Goal: Transaction & Acquisition: Purchase product/service

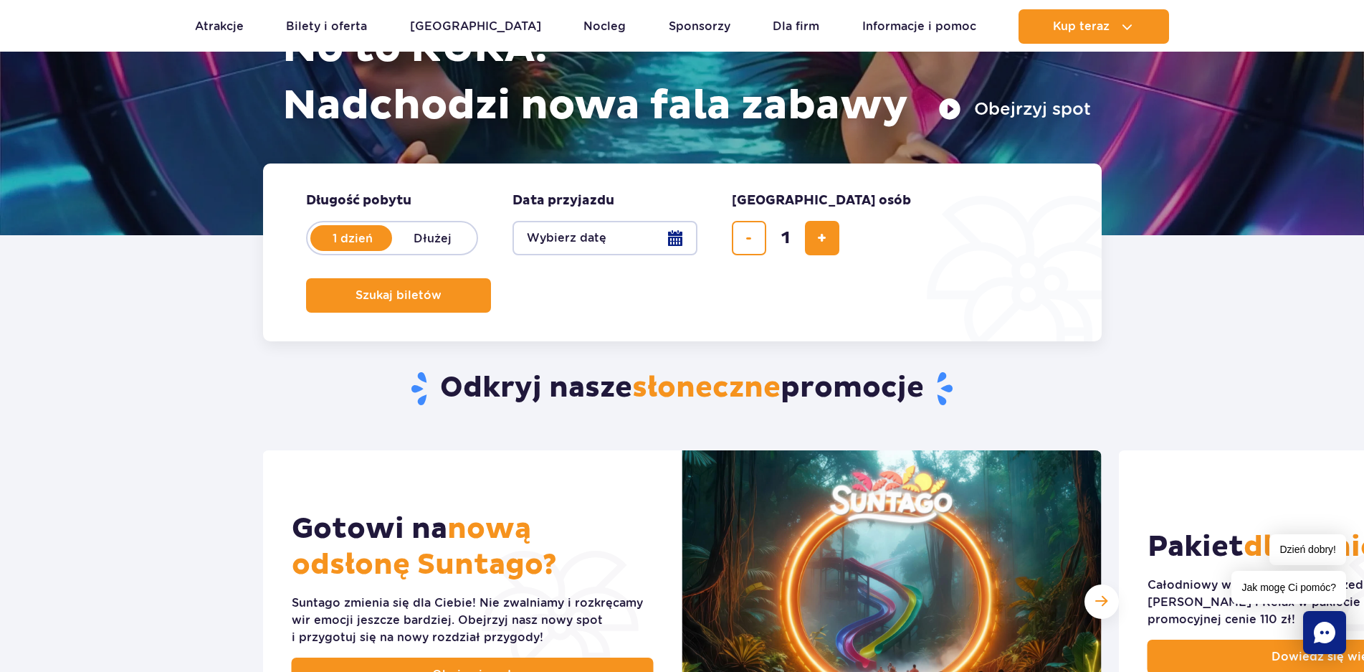
click at [673, 239] on button "Wybierz datę" at bounding box center [605, 238] width 185 height 34
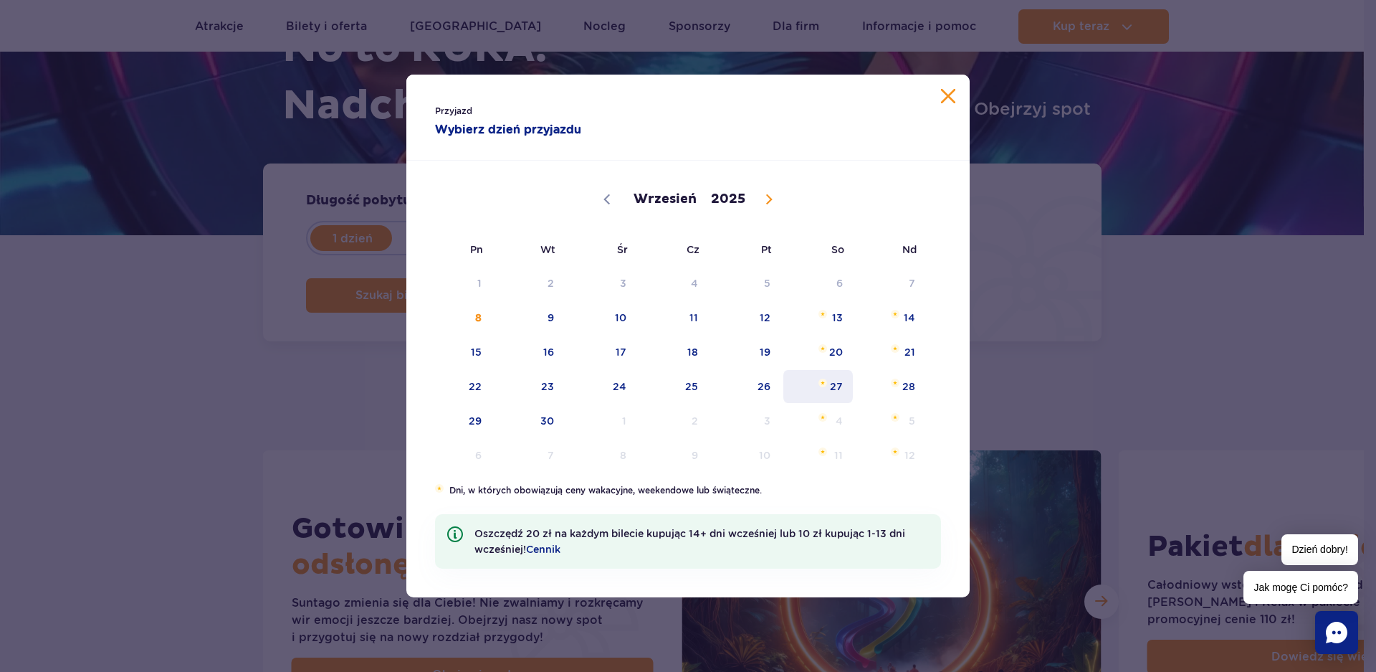
click at [832, 383] on span "27" at bounding box center [818, 386] width 72 height 33
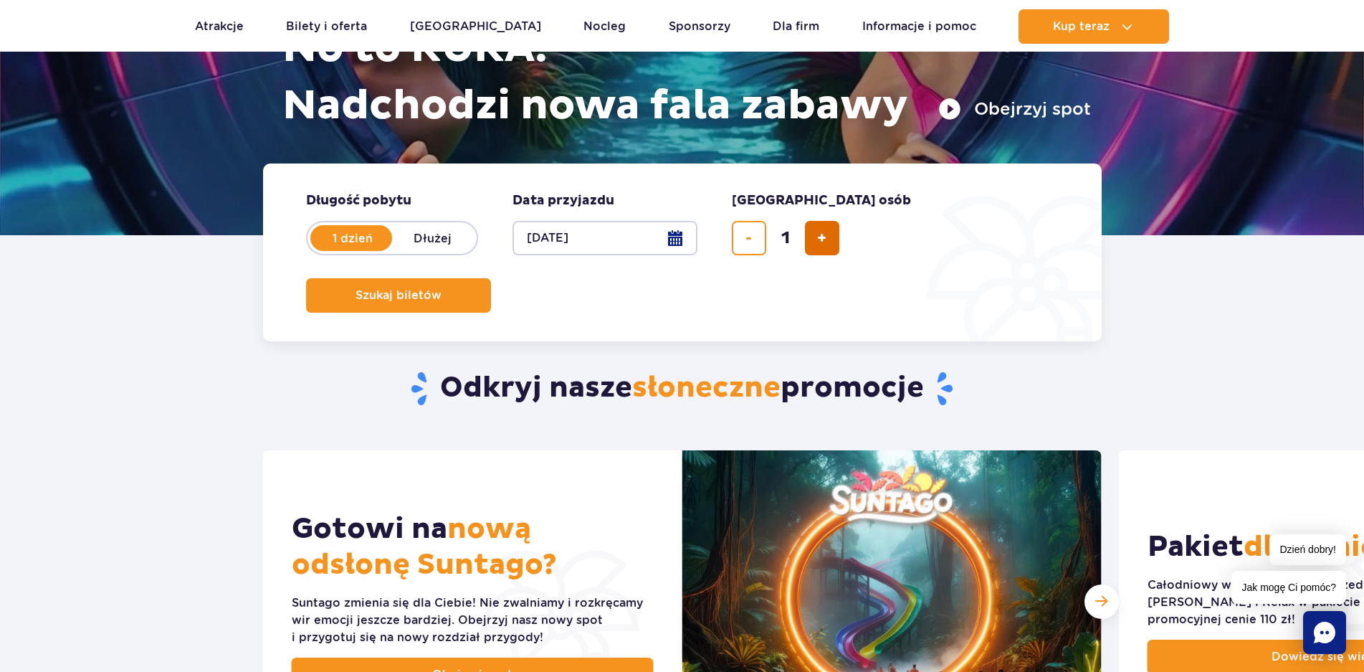
click at [825, 238] on span "dodaj bilet" at bounding box center [821, 238] width 9 height 0
type input "2"
drag, startPoint x: 996, startPoint y: 234, endPoint x: 1004, endPoint y: 257, distance: 23.6
click at [442, 289] on span "Szukaj biletów" at bounding box center [399, 295] width 86 height 13
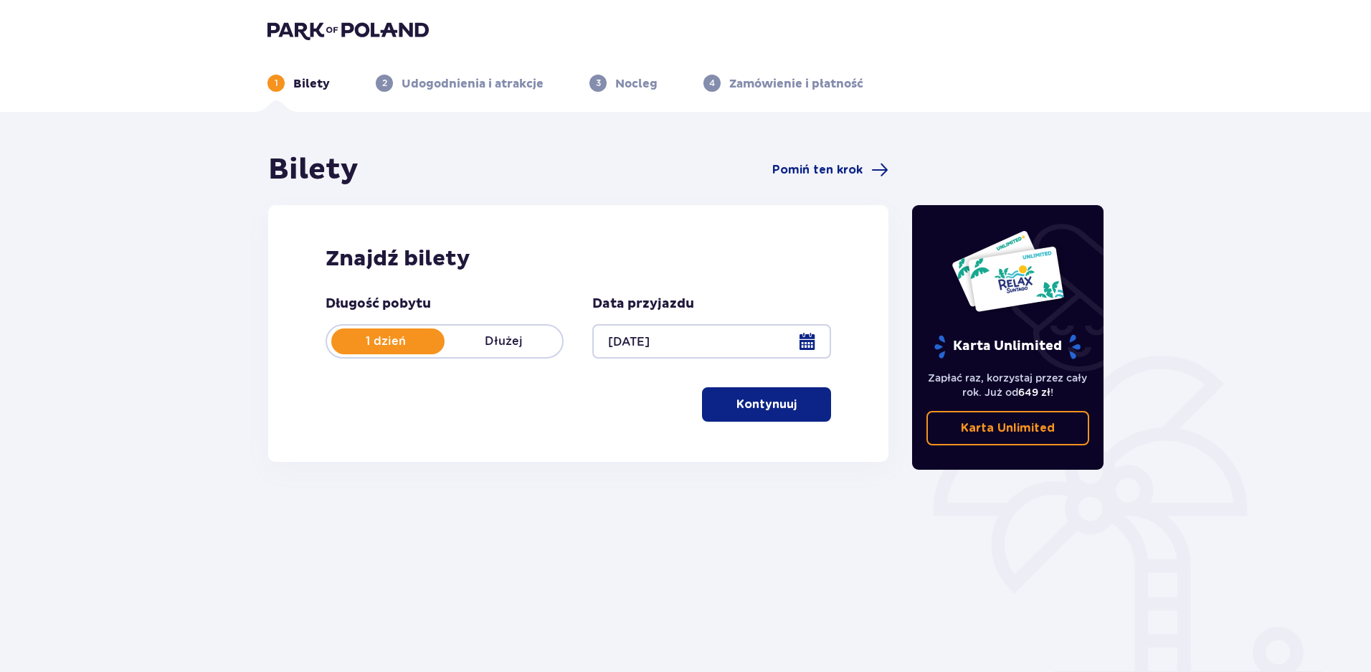
click at [775, 406] on p "Kontynuuj" at bounding box center [766, 404] width 60 height 16
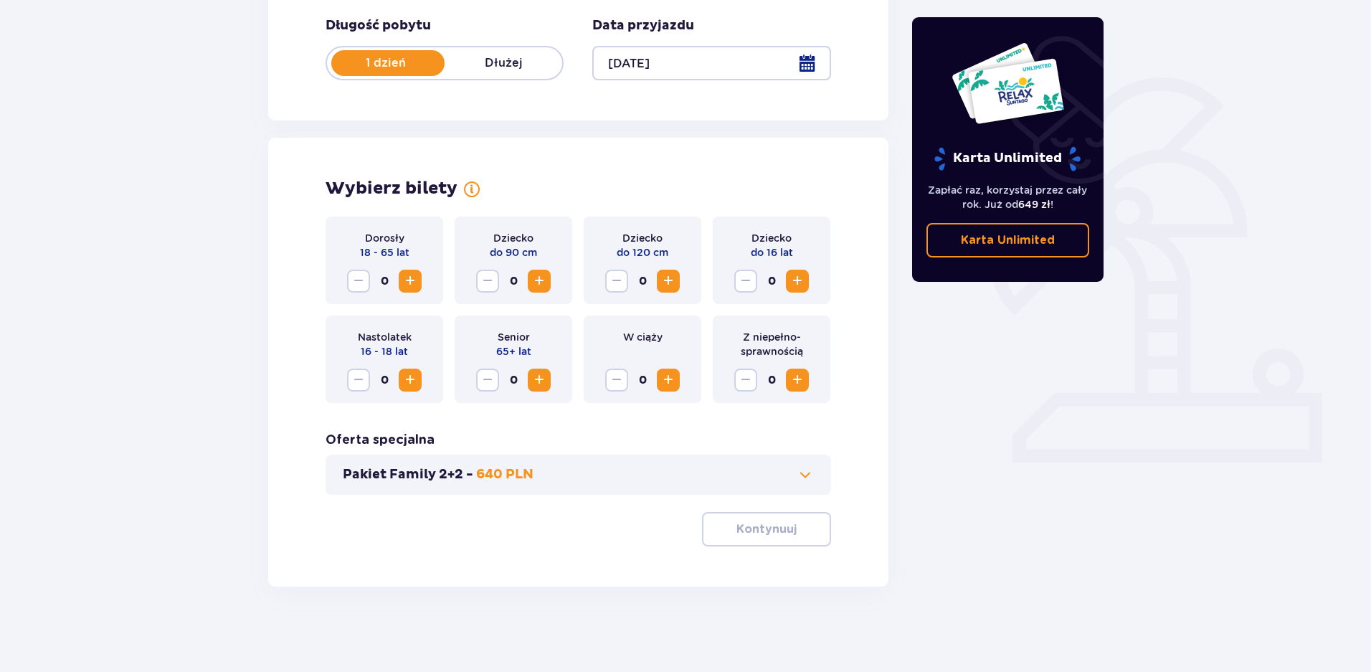
scroll to position [279, 0]
click at [801, 376] on span "Increase" at bounding box center [797, 379] width 17 height 17
click at [781, 521] on p "Kontynuuj" at bounding box center [766, 528] width 60 height 16
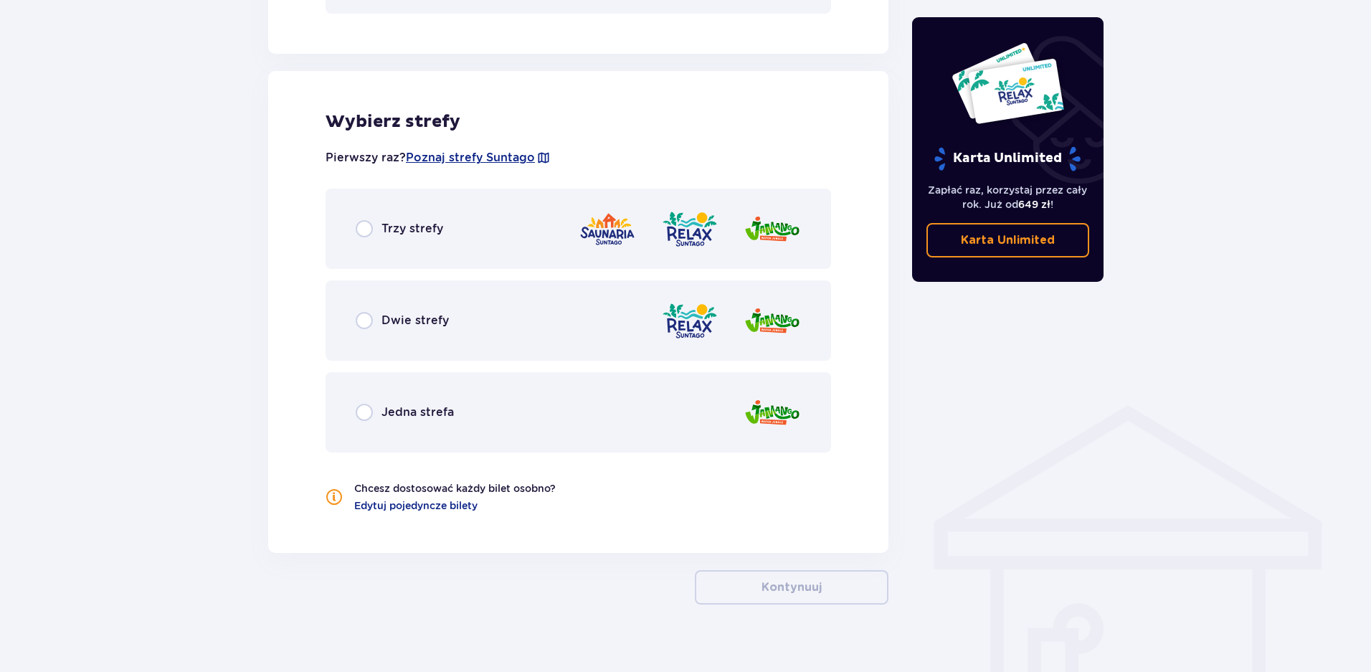
scroll to position [778, 0]
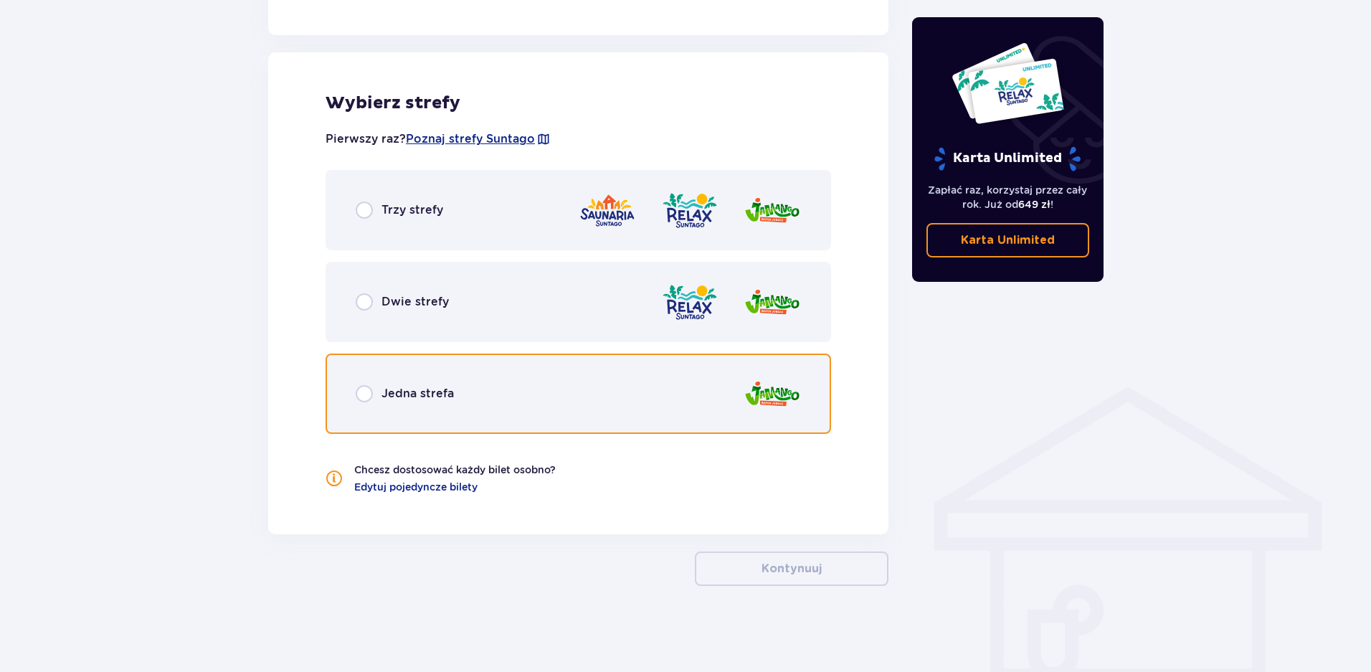
click at [363, 396] on input "radio" at bounding box center [364, 393] width 17 height 17
radio input "true"
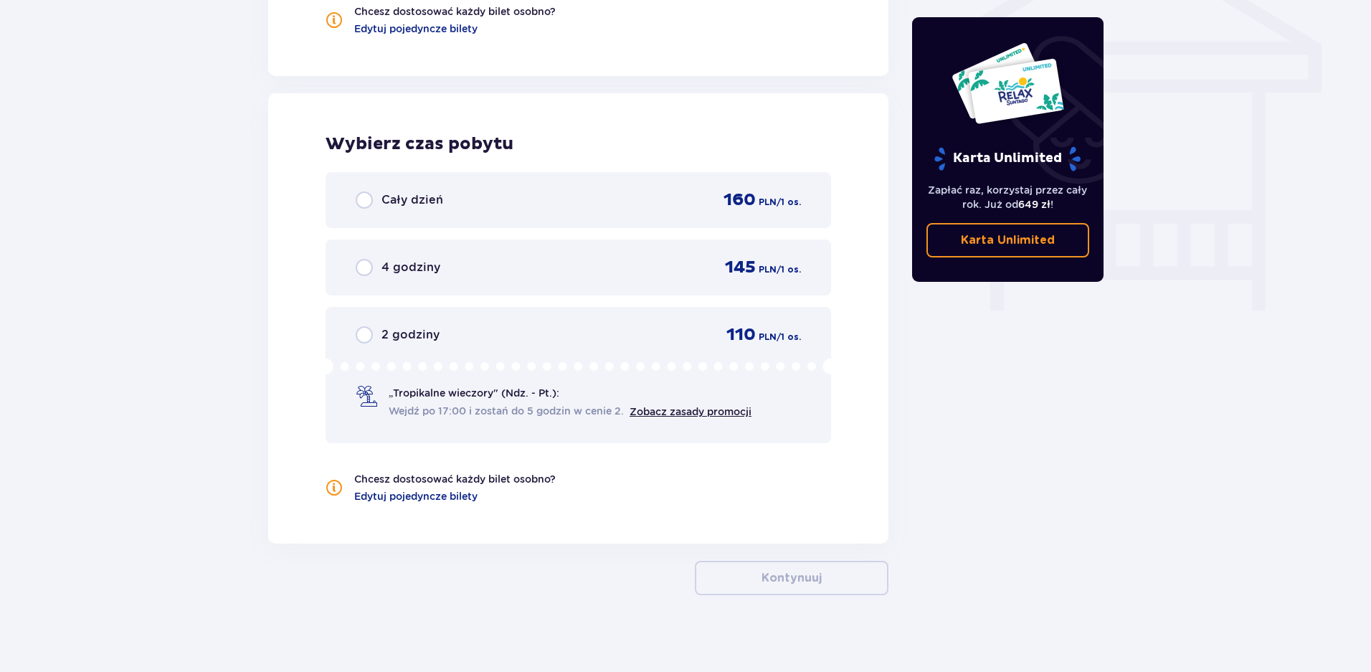
scroll to position [1245, 0]
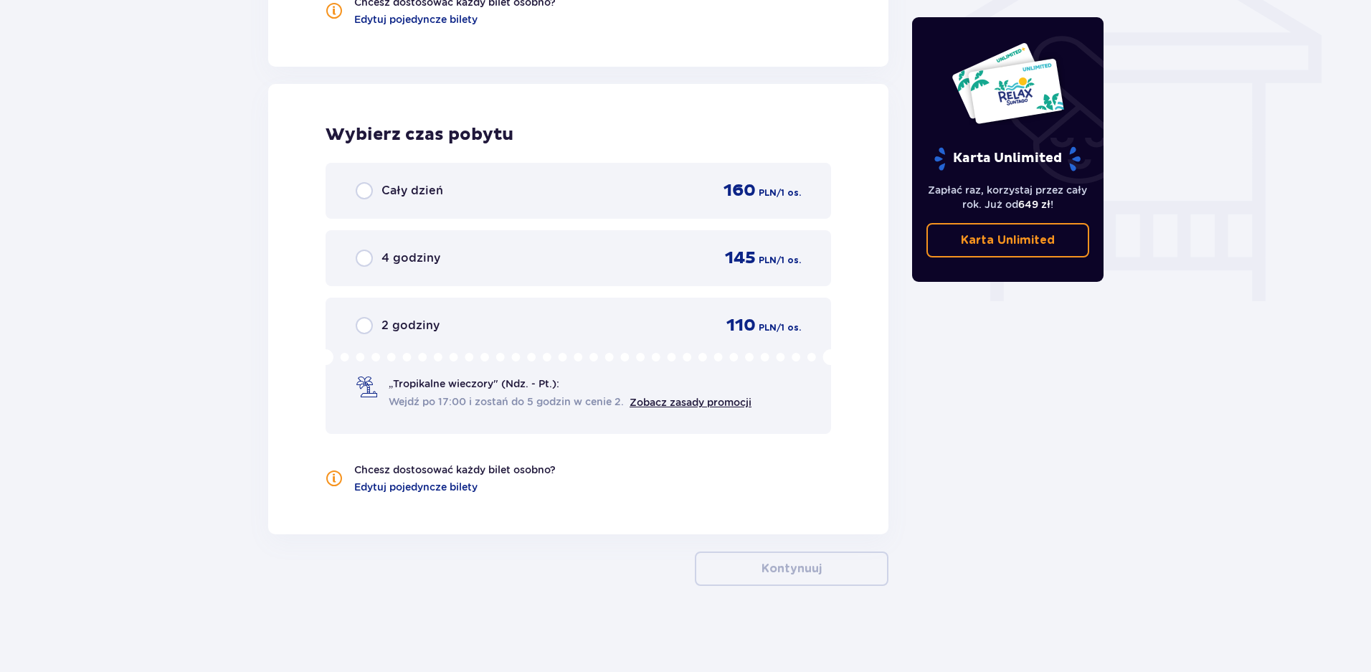
click at [715, 257] on div "145 PLN / 1 os." at bounding box center [754, 258] width 93 height 22
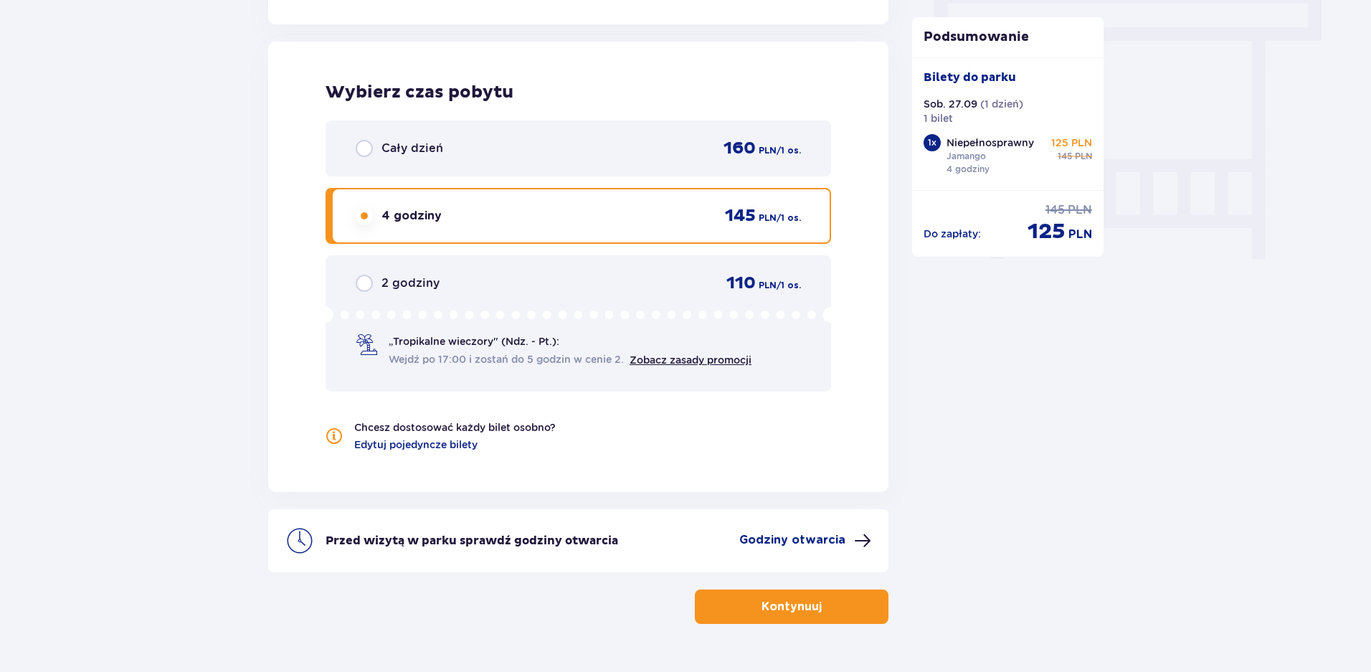
scroll to position [1325, 0]
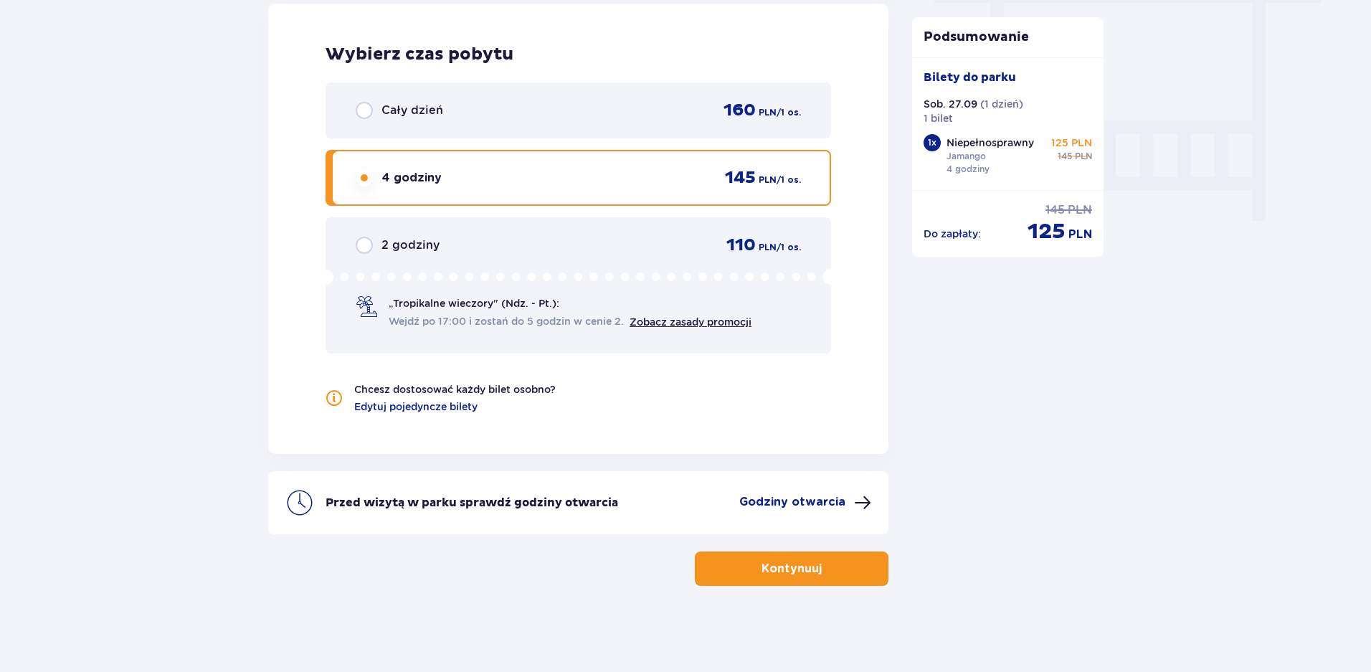
click at [801, 566] on p "Kontynuuj" at bounding box center [791, 569] width 60 height 16
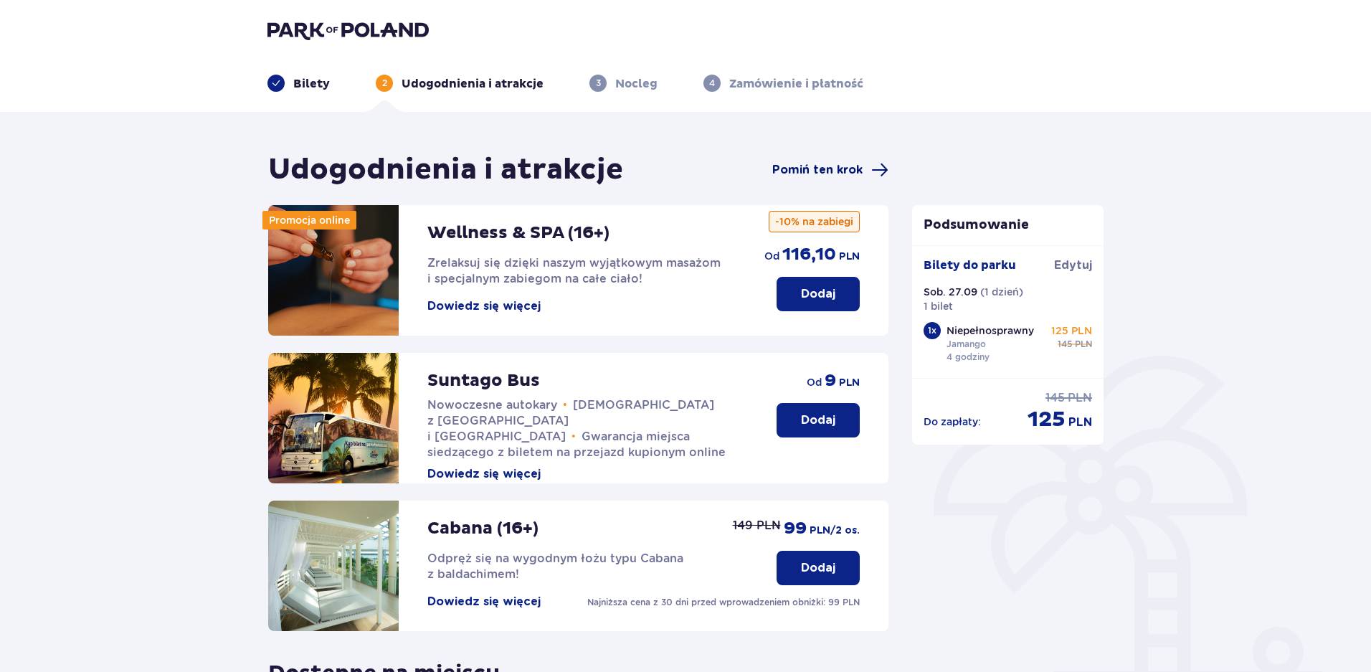
click at [860, 167] on span "Pomiń ten krok" at bounding box center [817, 170] width 90 height 16
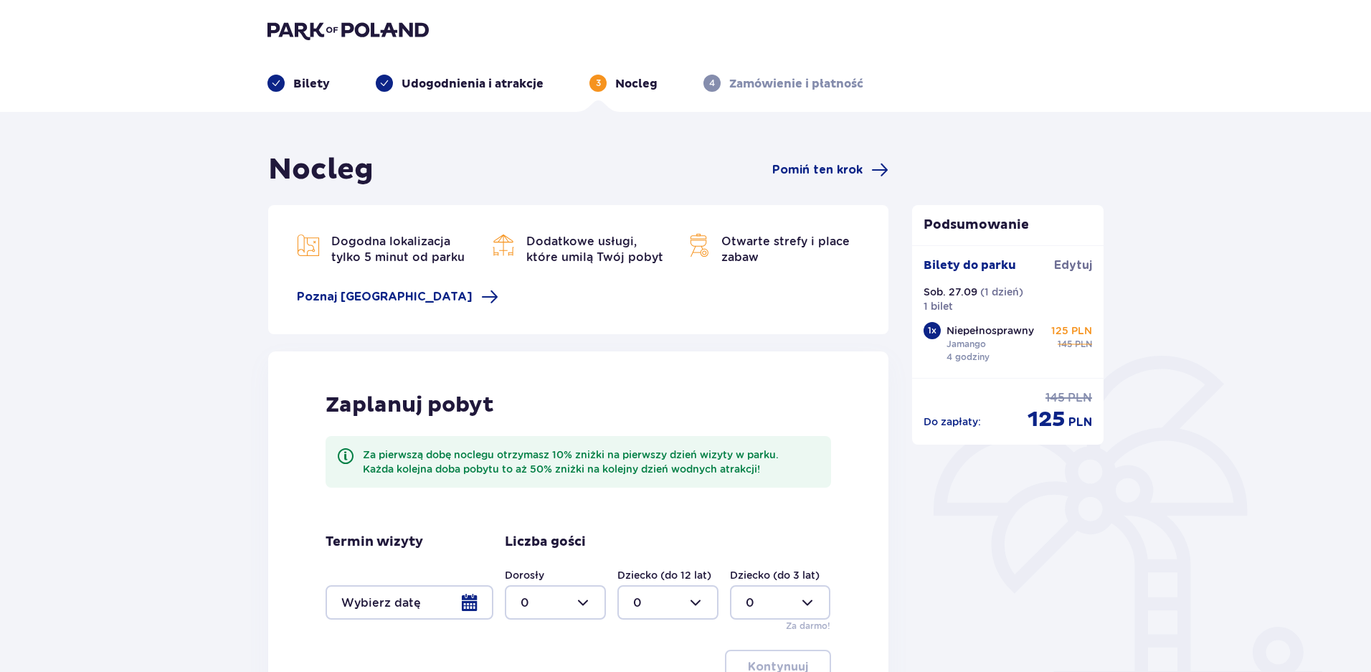
click at [314, 80] on p "Bilety" at bounding box center [311, 84] width 37 height 16
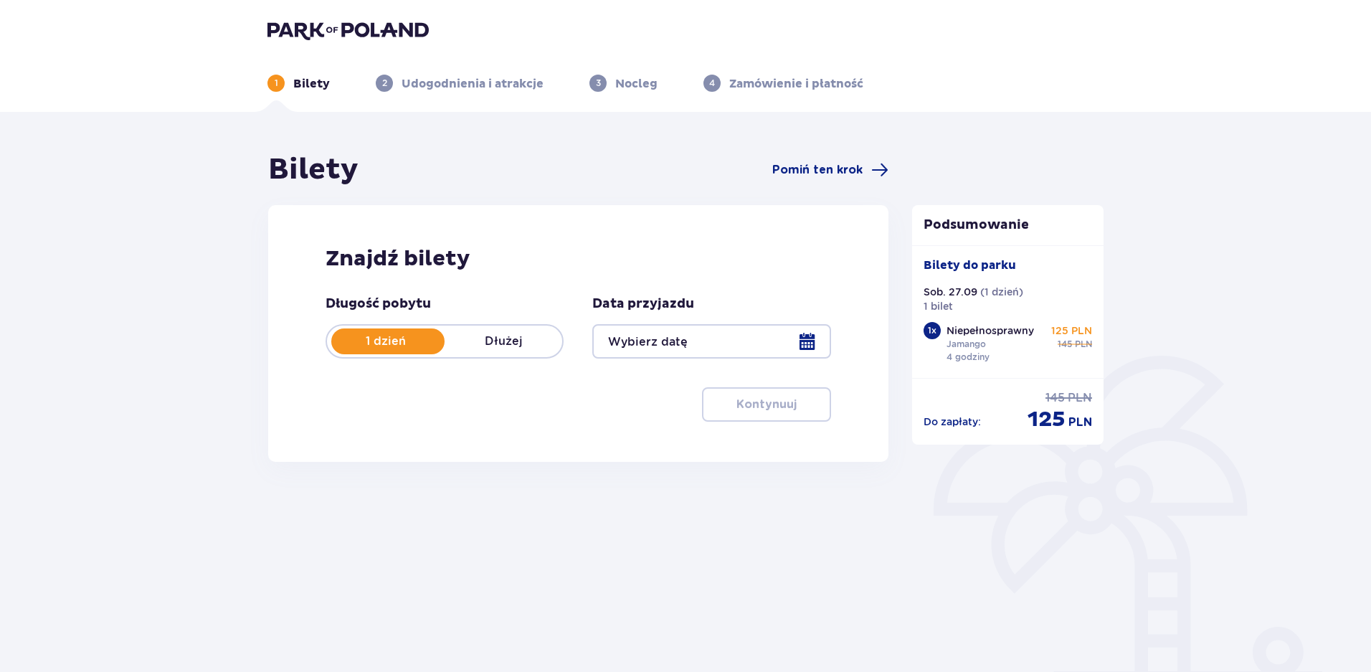
type input "[DATE]"
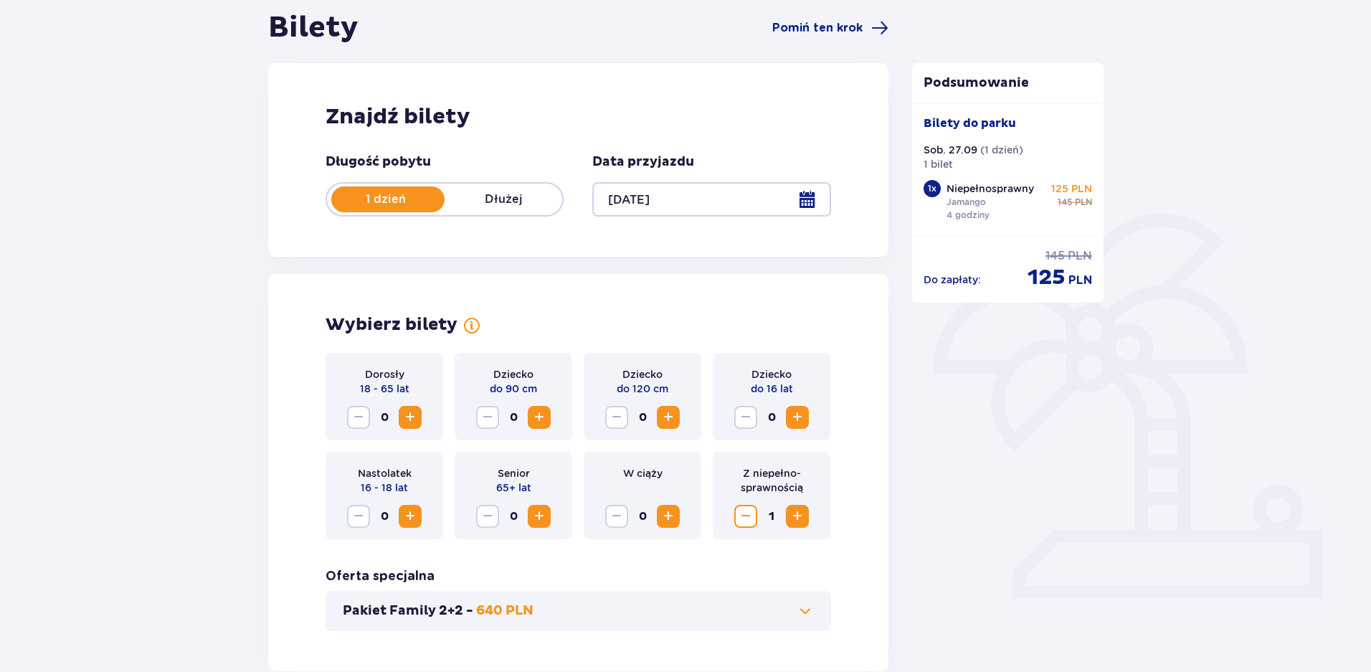
scroll to position [143, 0]
click at [412, 417] on span "Increase" at bounding box center [409, 415] width 17 height 17
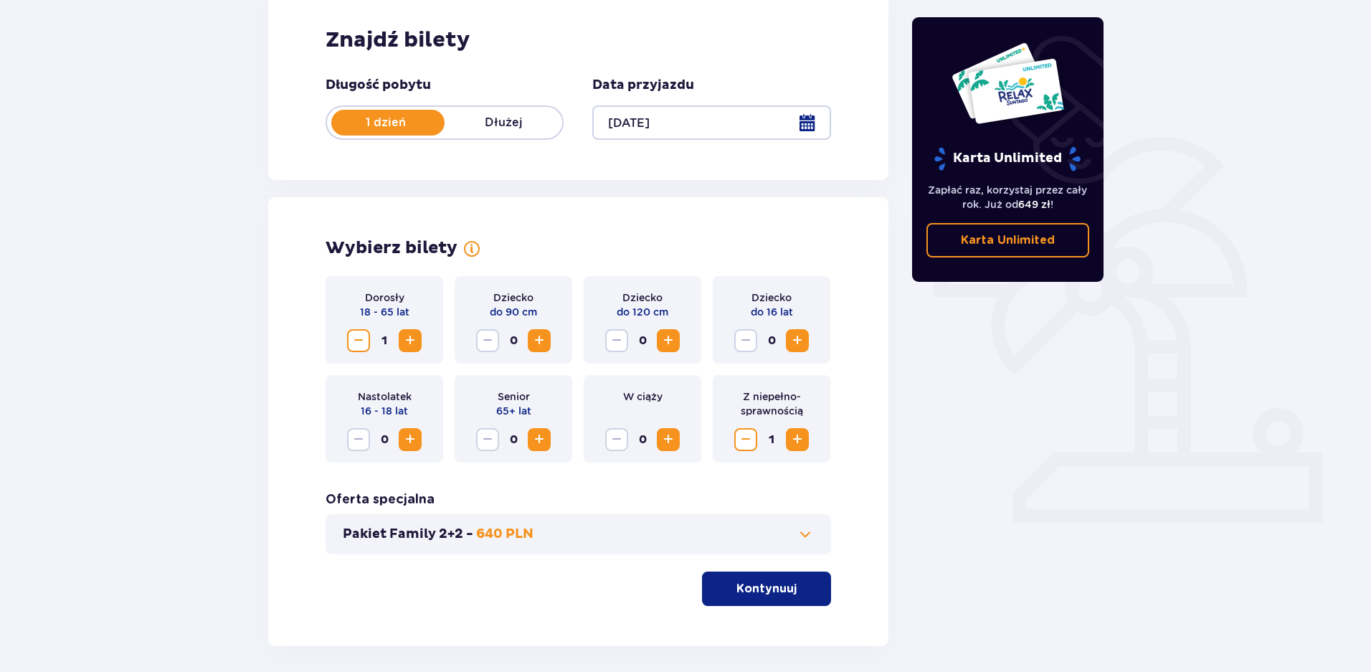
scroll to position [279, 0]
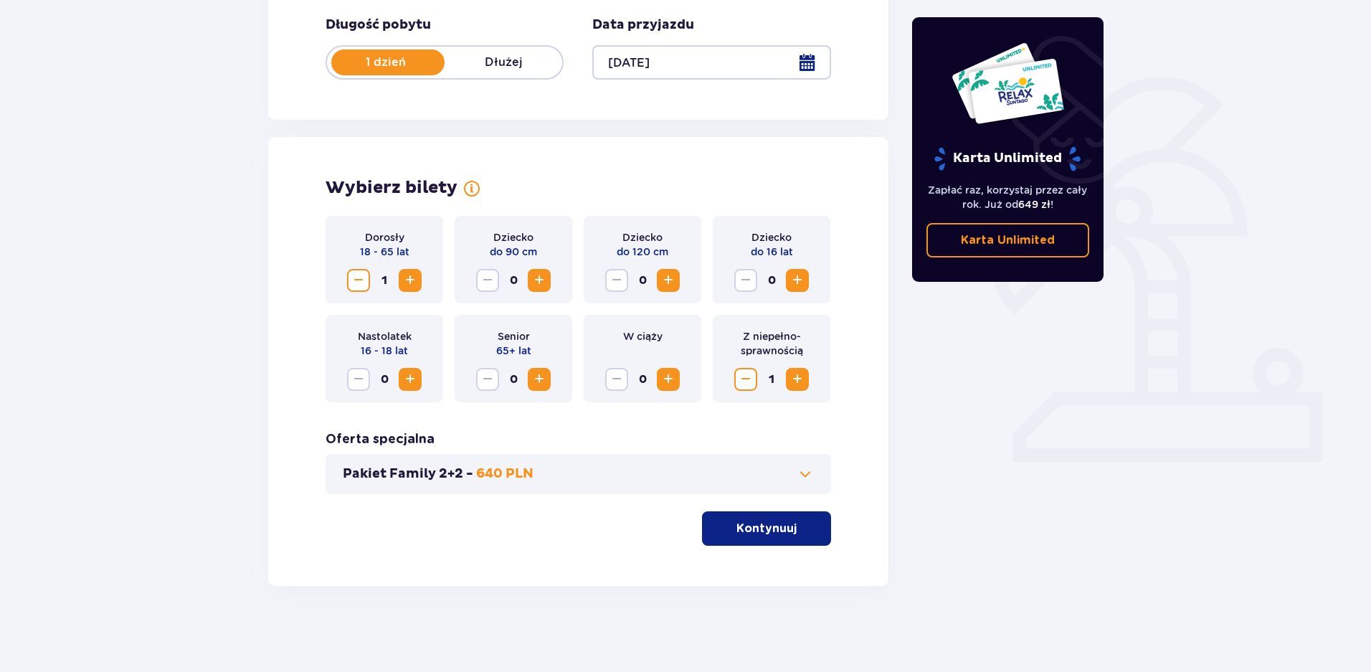
click at [802, 527] on span "button" at bounding box center [799, 528] width 17 height 17
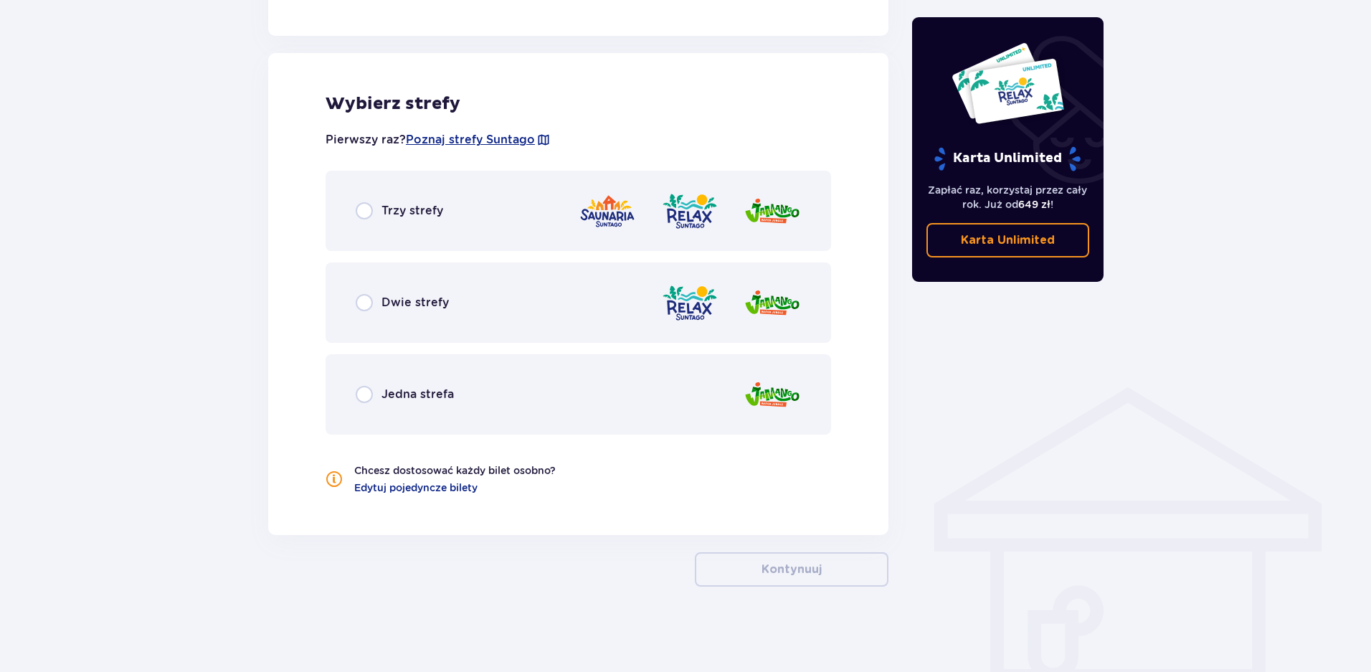
scroll to position [778, 0]
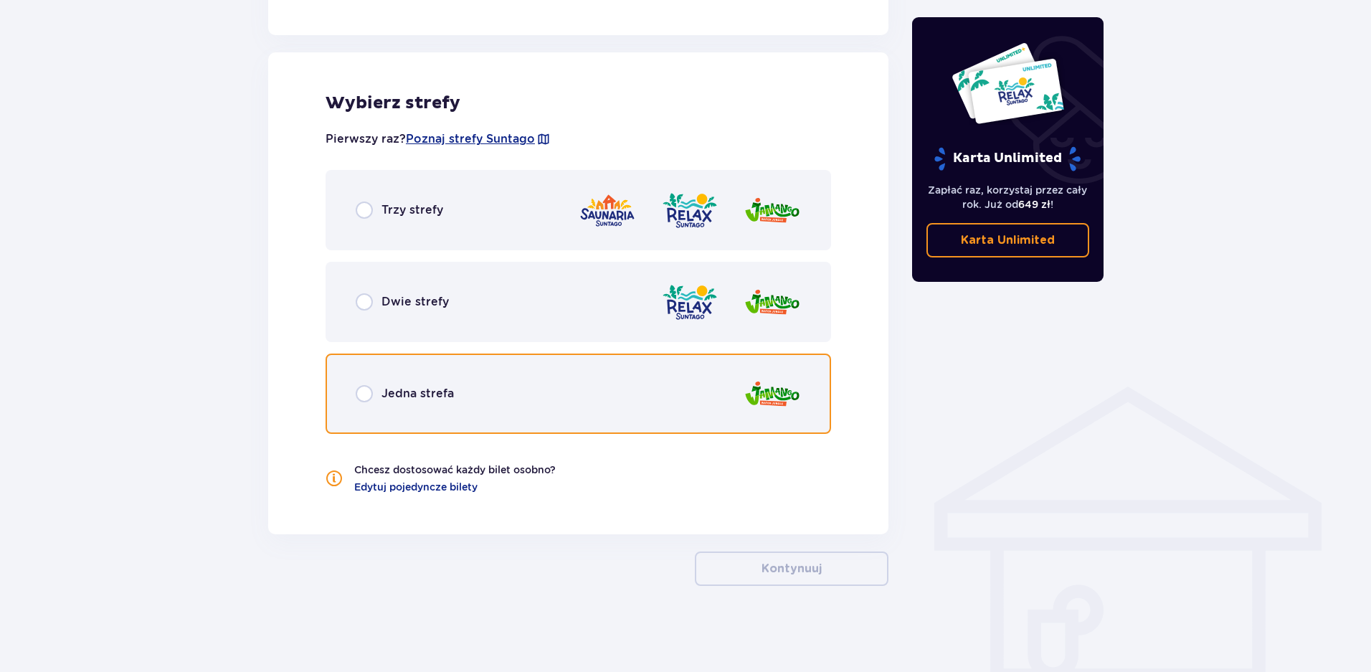
click at [360, 392] on input "radio" at bounding box center [364, 393] width 17 height 17
radio input "true"
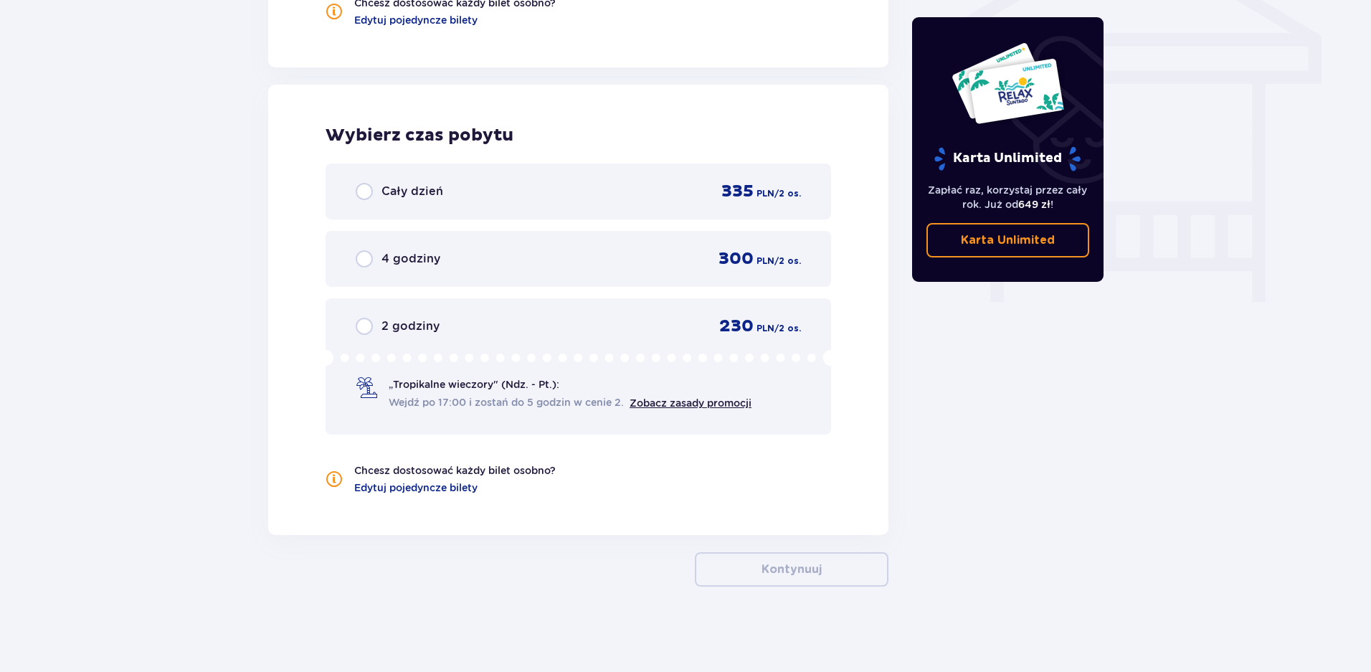
scroll to position [1245, 0]
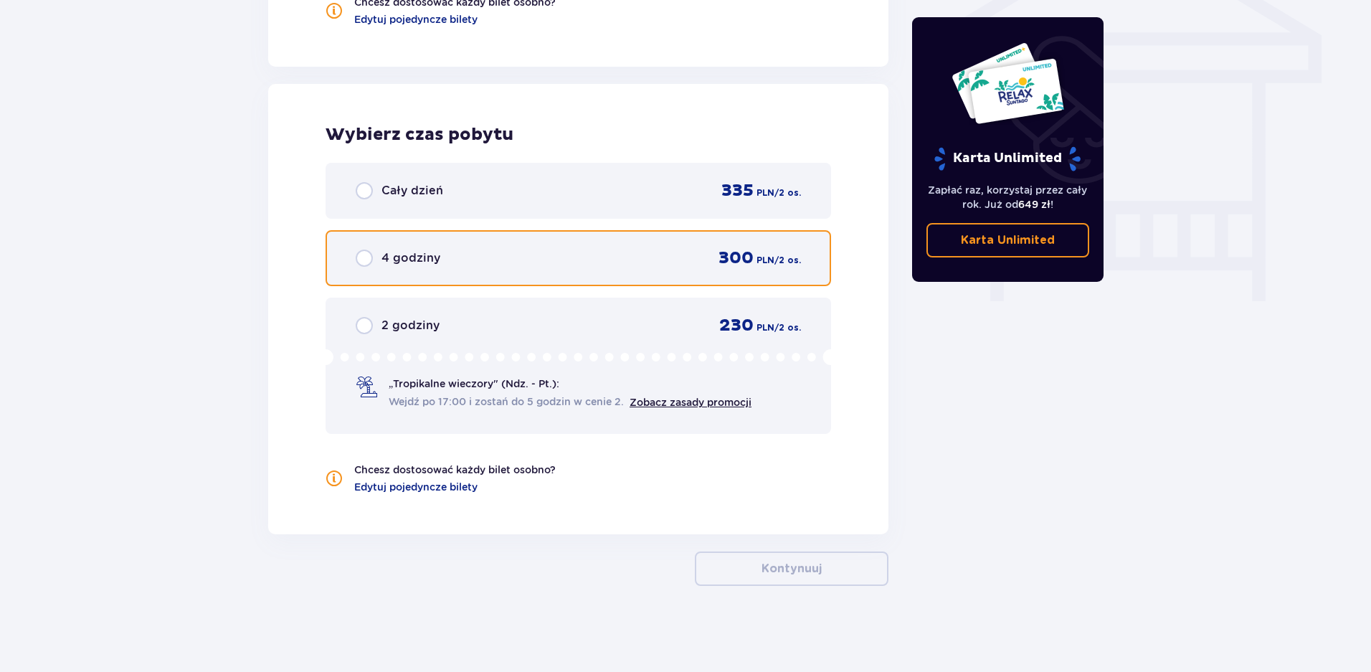
click at [367, 259] on input "radio" at bounding box center [364, 257] width 17 height 17
radio input "true"
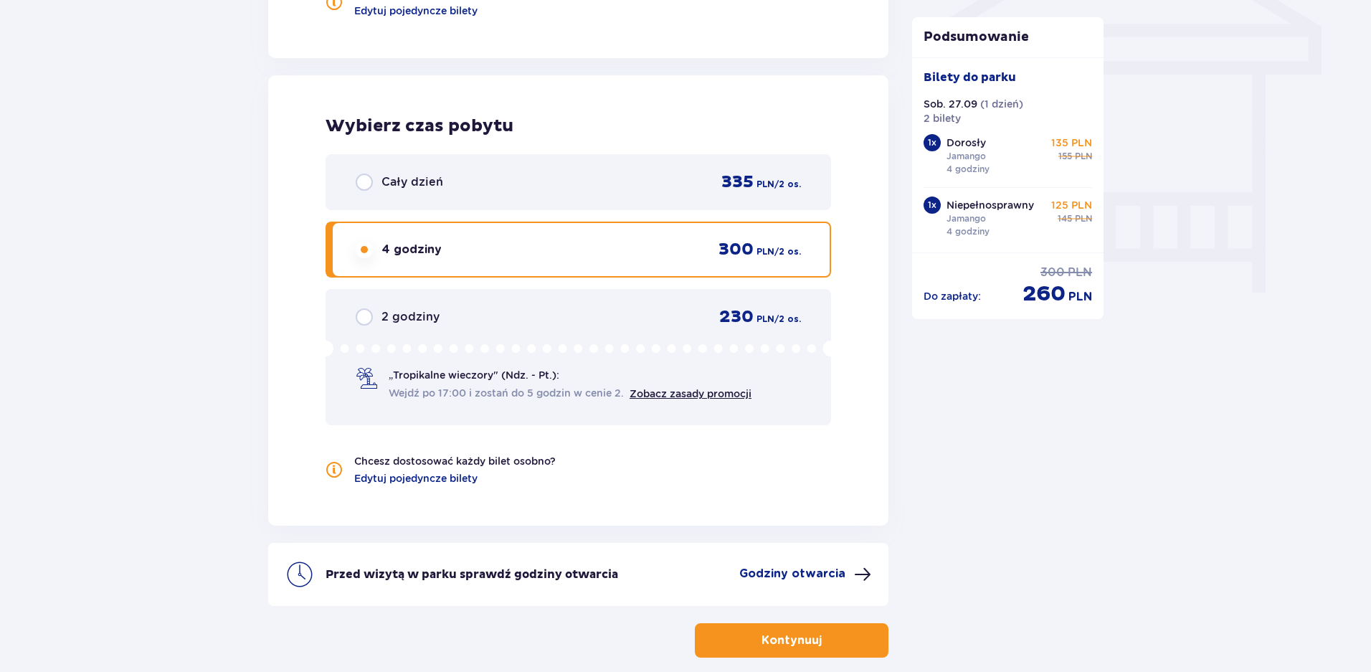
scroll to position [1325, 0]
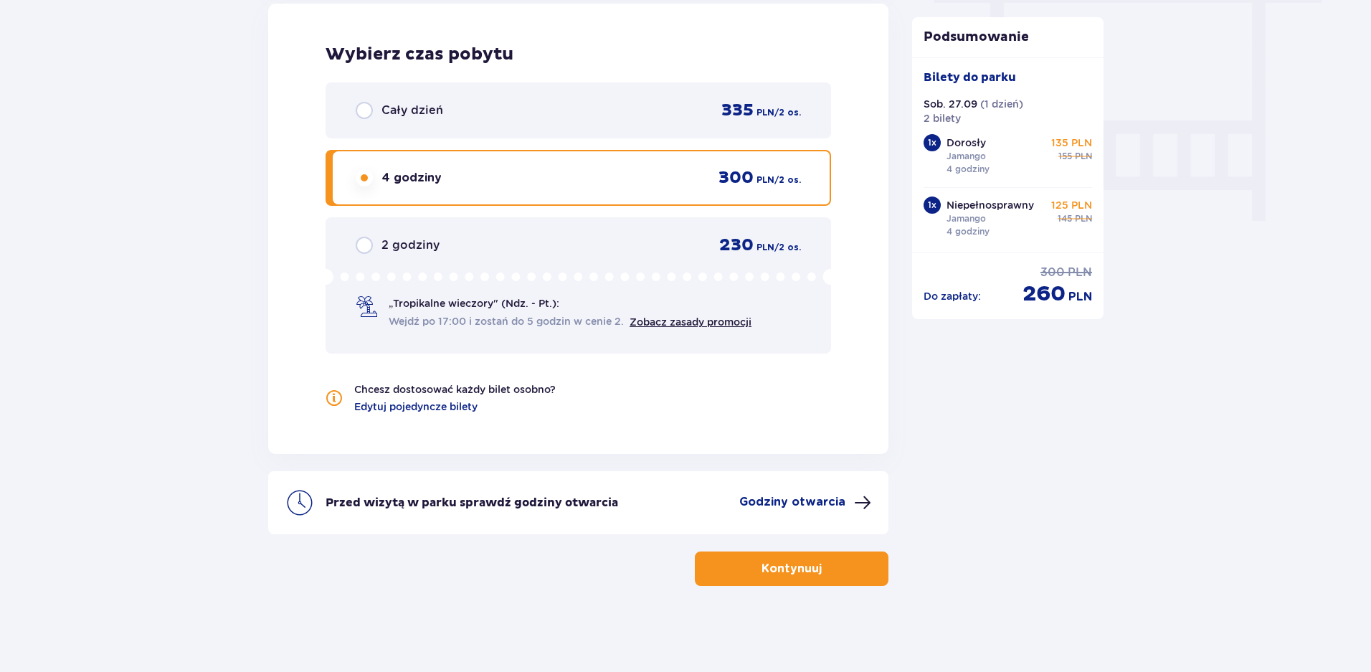
click at [811, 567] on button "Kontynuuj" at bounding box center [792, 568] width 194 height 34
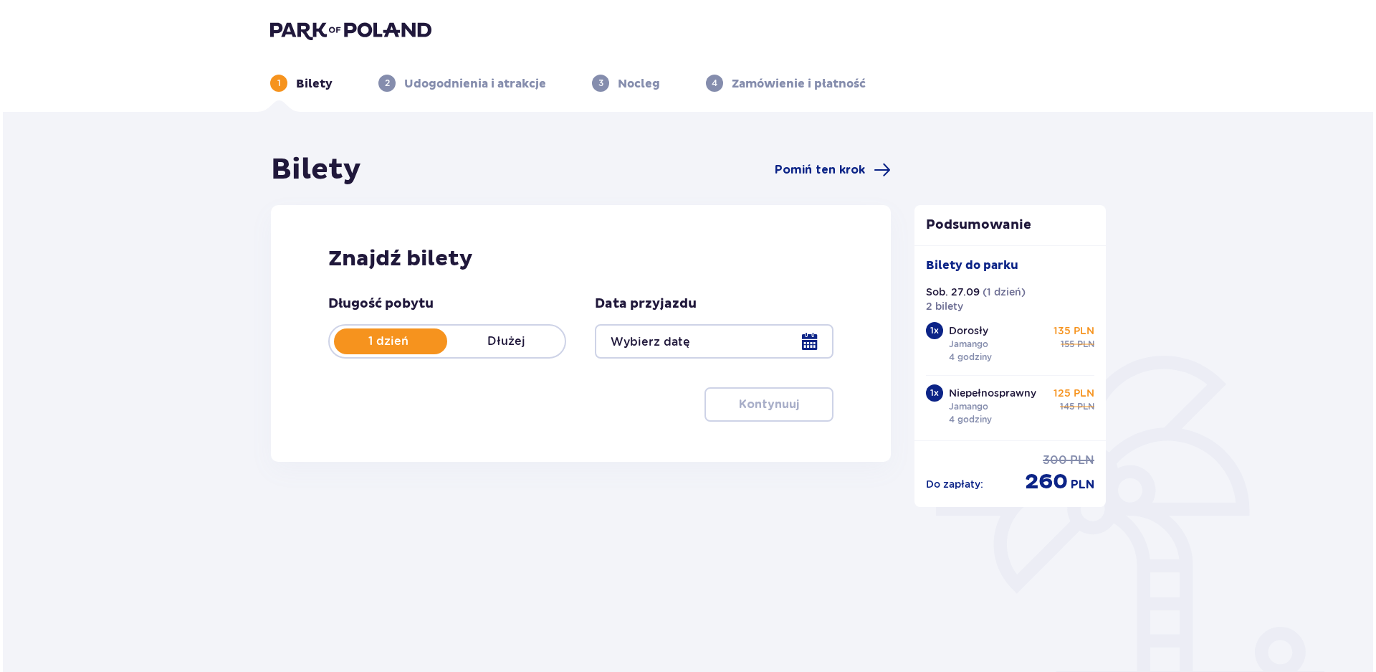
scroll to position [96, 0]
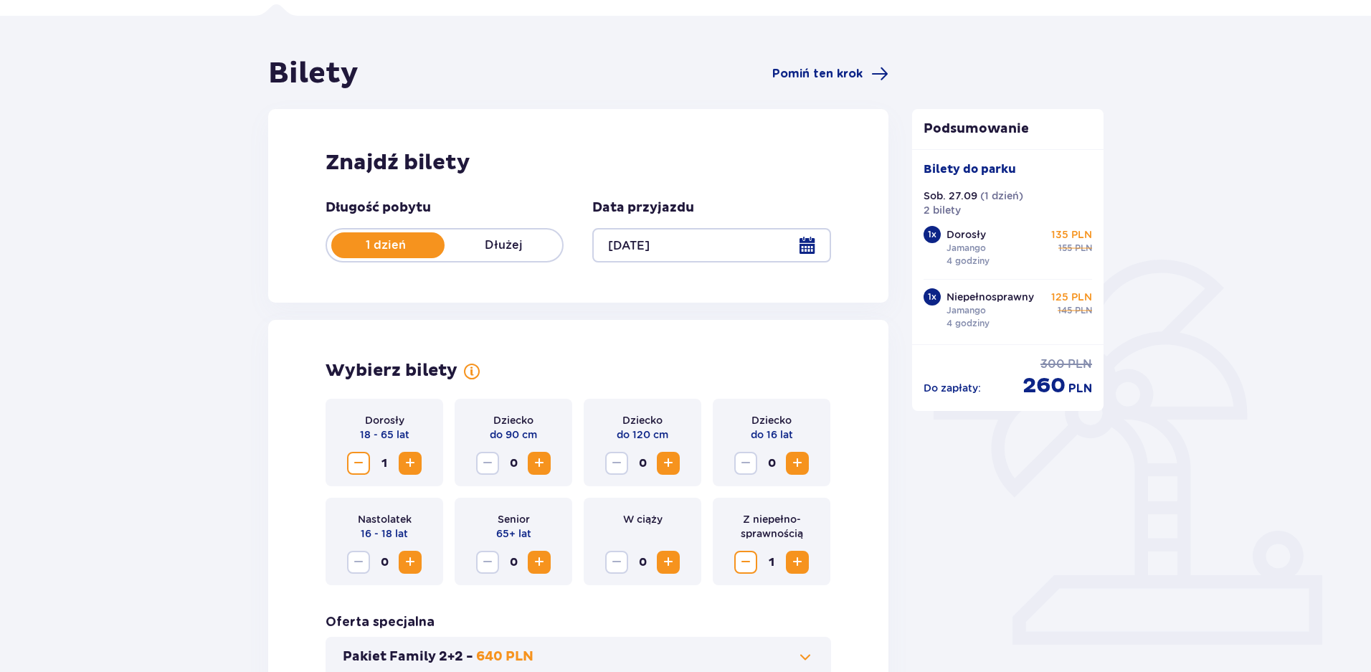
click at [802, 243] on div at bounding box center [711, 245] width 238 height 34
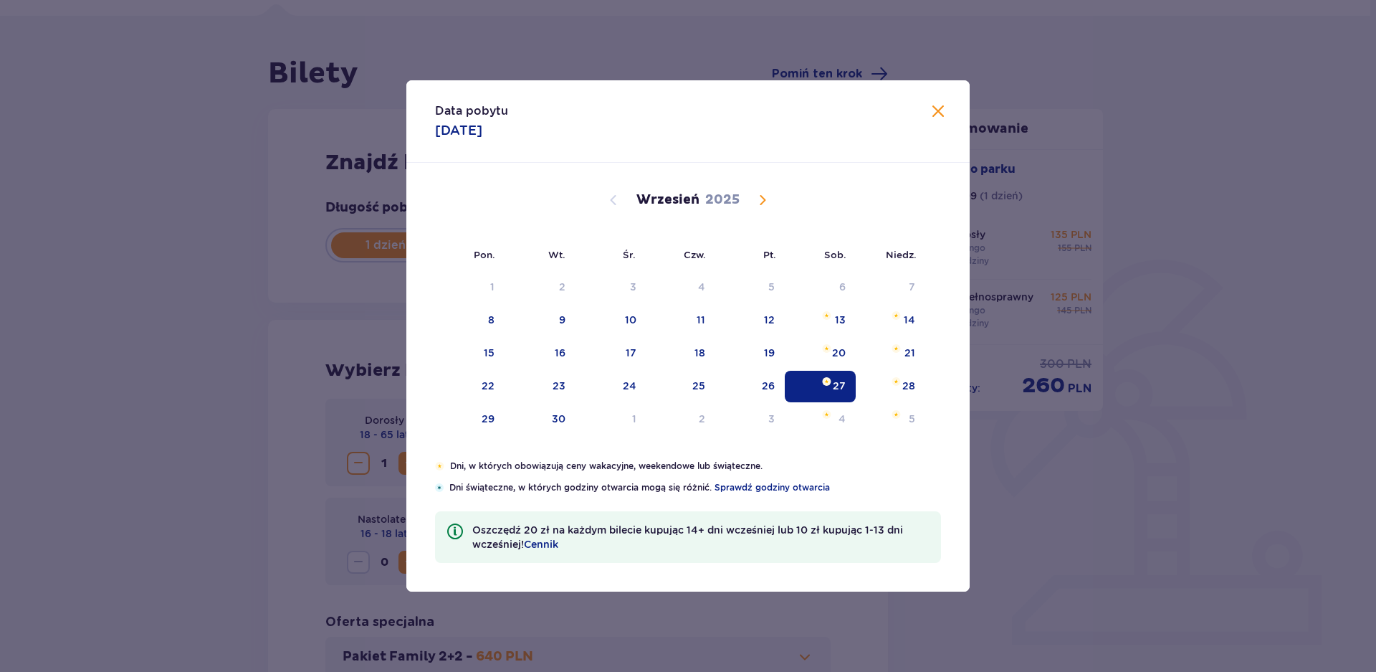
drag, startPoint x: 697, startPoint y: 356, endPoint x: 1018, endPoint y: 51, distance: 442.7
click at [695, 356] on div "18" at bounding box center [700, 353] width 11 height 14
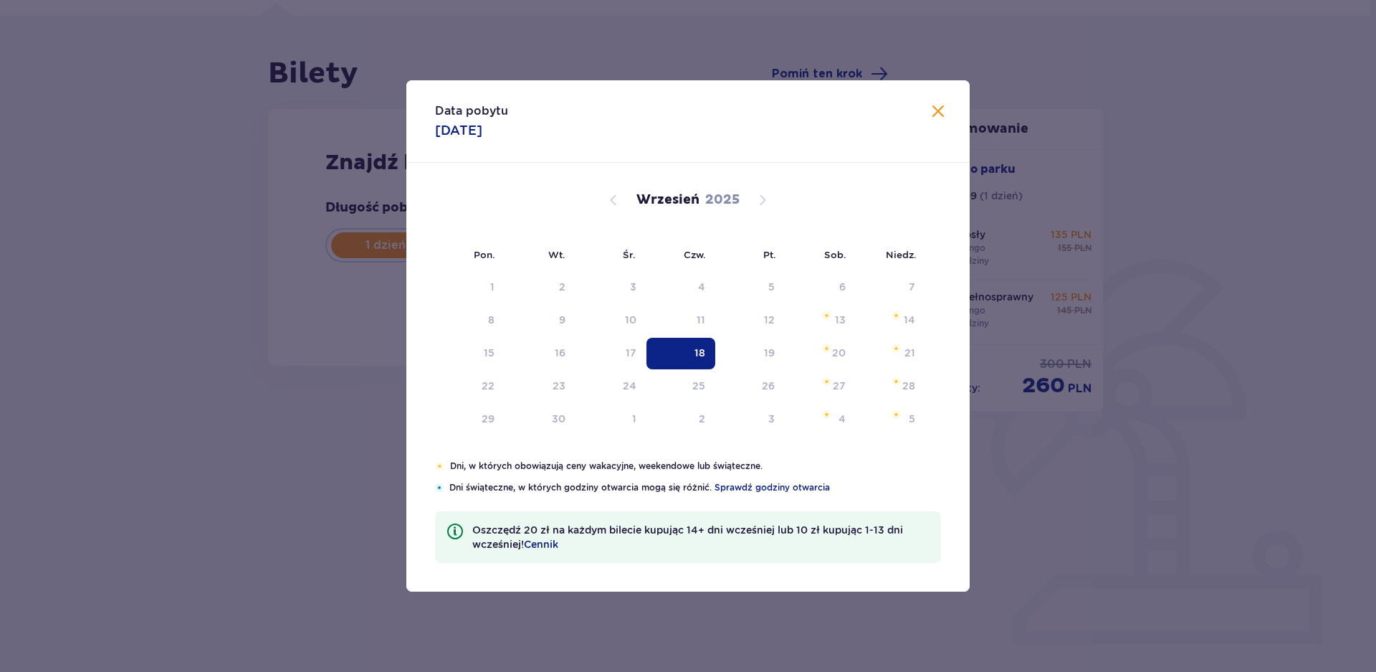
type input "[DATE]"
click at [933, 110] on div "Podsumowanie Bilety do [GEOGRAPHIC_DATA]. 27.09 ( 1 dzień ) 2 bilety 1 x Dorosł…" at bounding box center [1008, 260] width 192 height 302
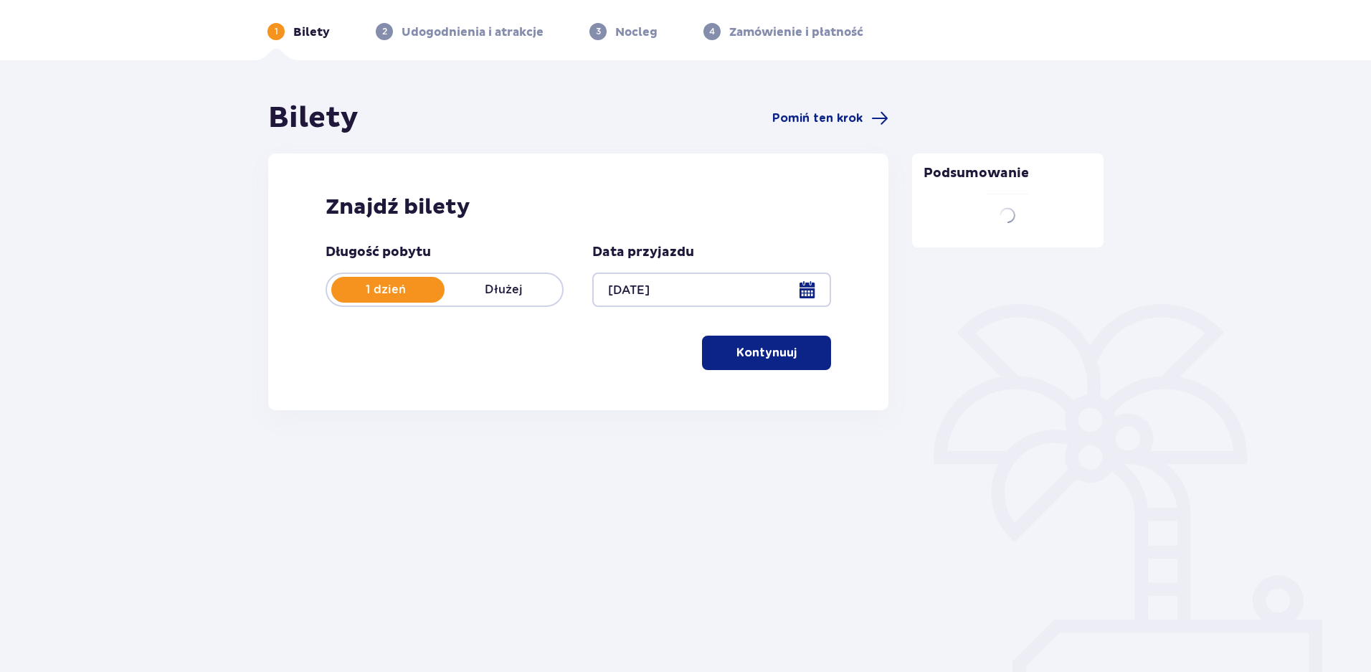
scroll to position [59, 0]
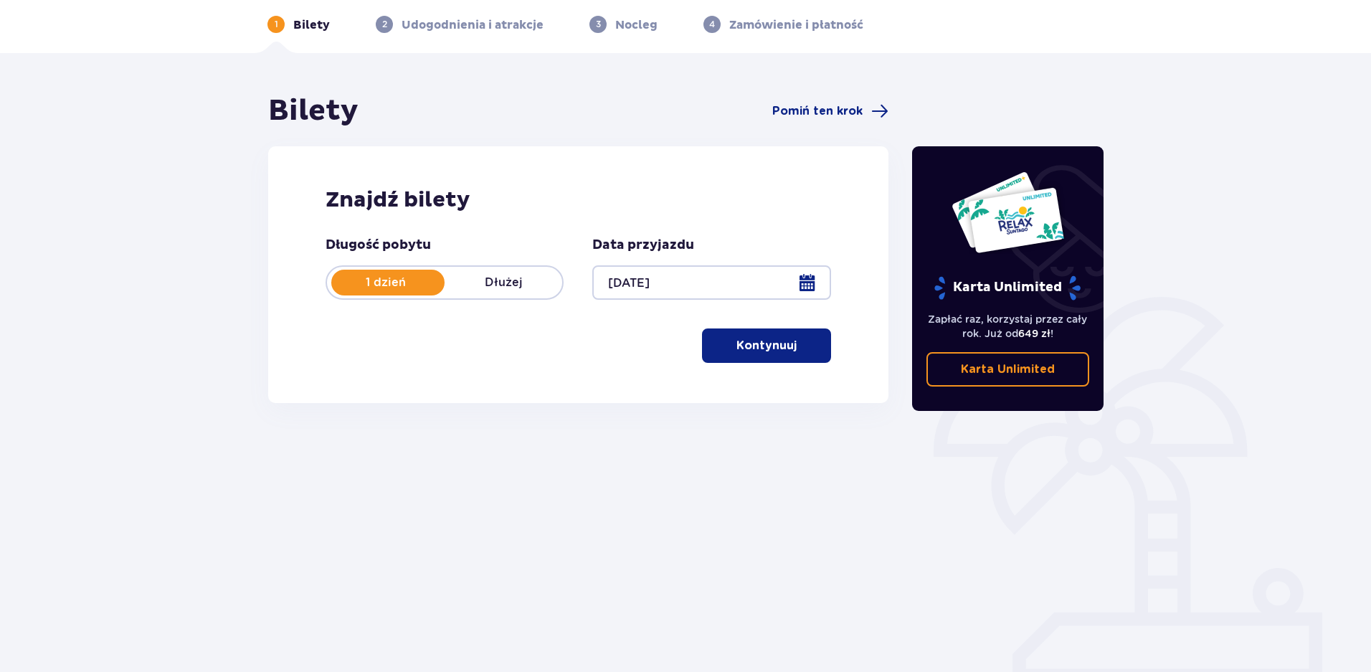
drag, startPoint x: 797, startPoint y: 354, endPoint x: 796, endPoint y: 347, distance: 7.3
click at [796, 354] on span "button" at bounding box center [799, 345] width 17 height 17
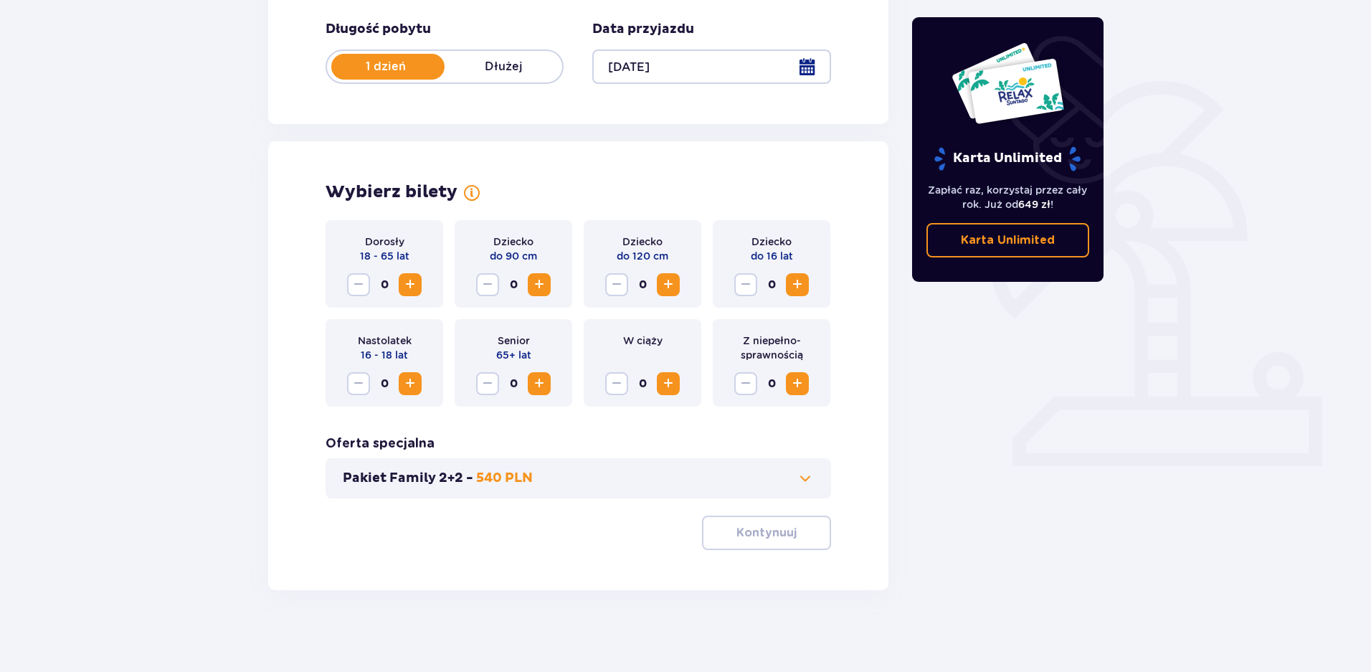
scroll to position [279, 0]
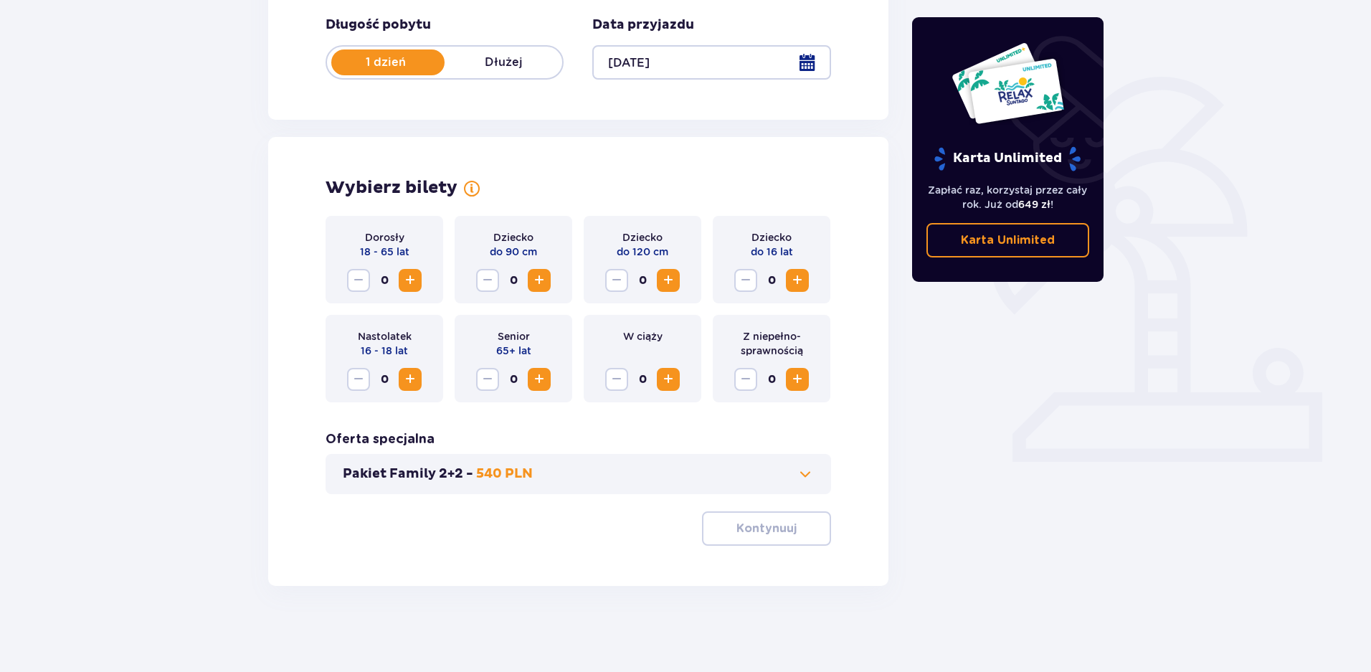
click at [416, 279] on span "Increase" at bounding box center [409, 280] width 17 height 17
click at [786, 540] on button "Kontynuuj" at bounding box center [766, 528] width 129 height 34
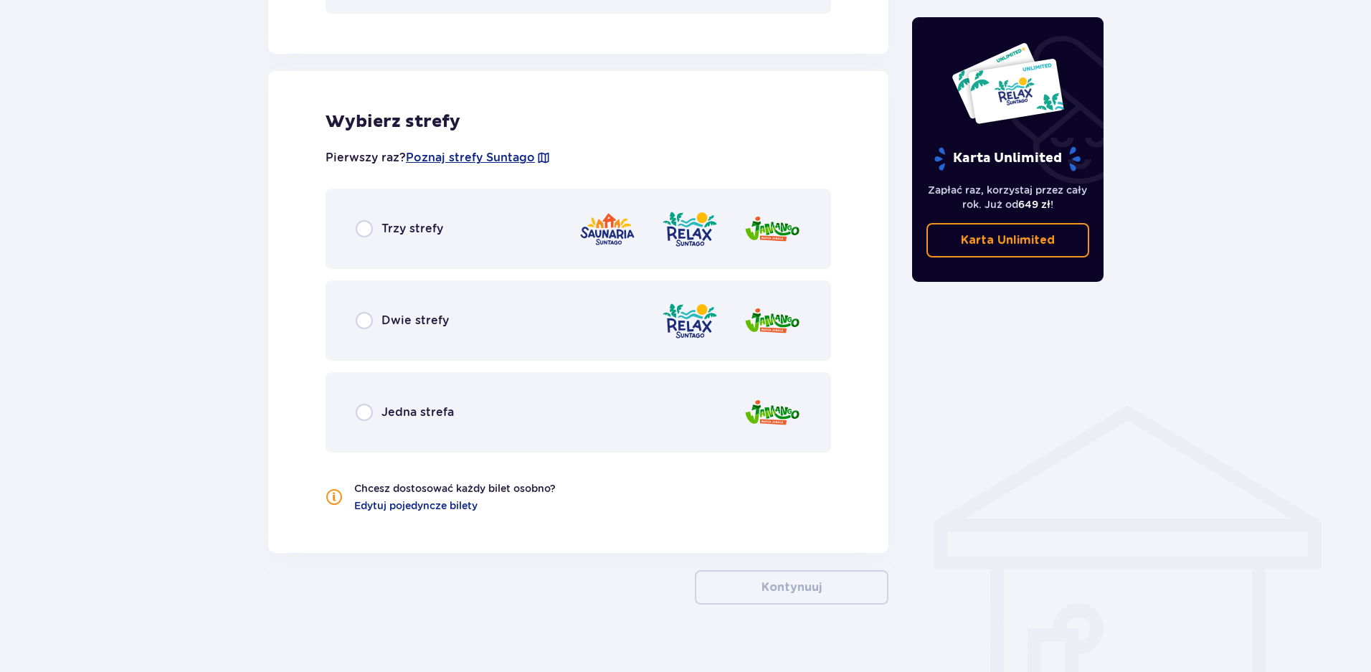
scroll to position [778, 0]
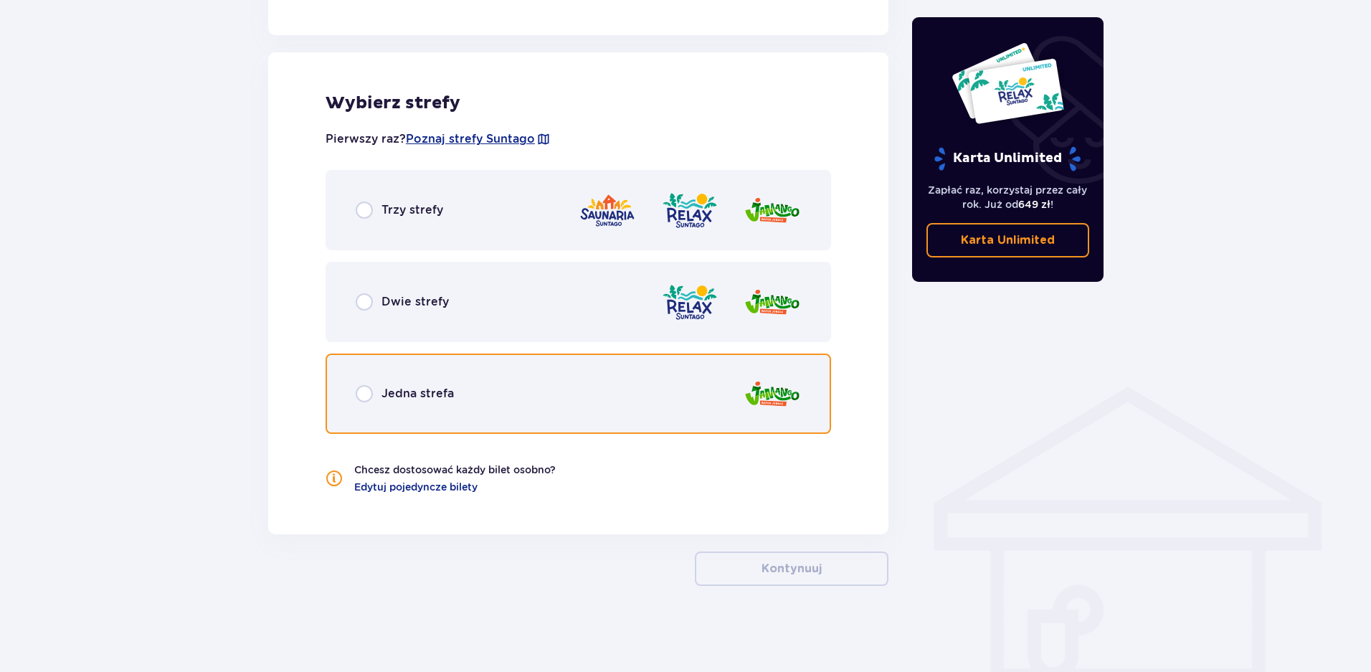
click at [363, 394] on input "radio" at bounding box center [364, 393] width 17 height 17
radio input "true"
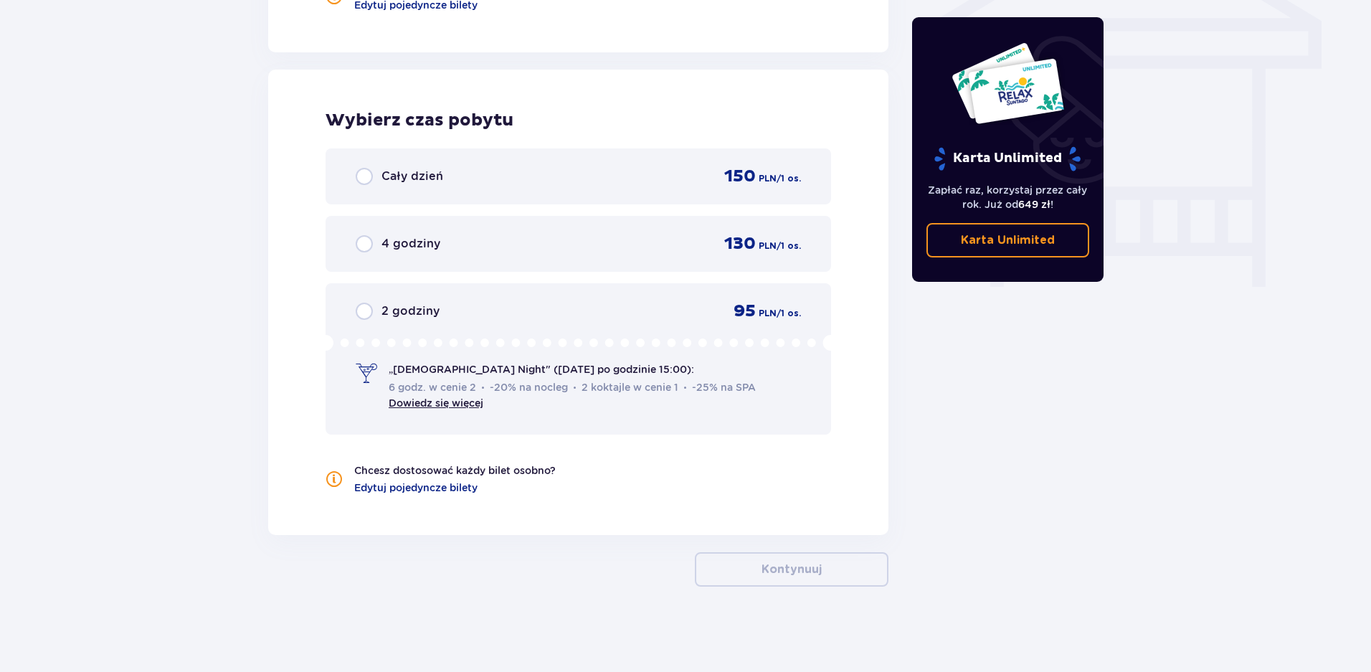
scroll to position [1260, 0]
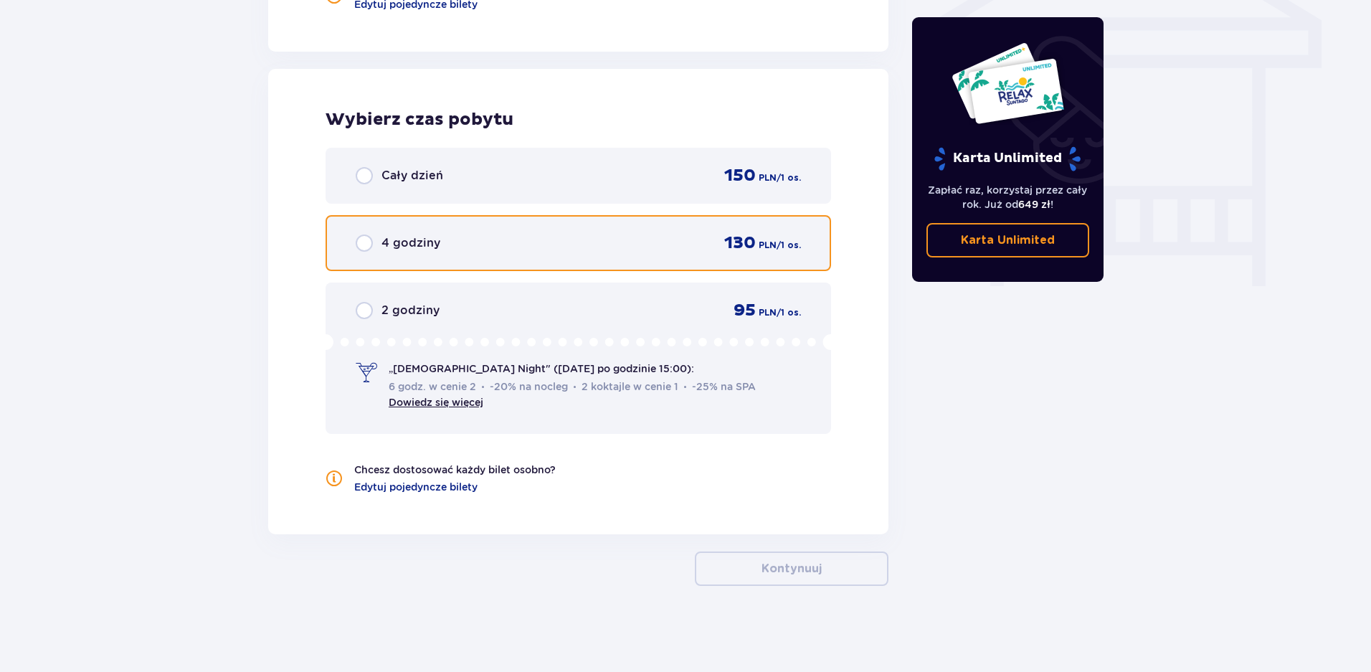
click at [360, 249] on input "radio" at bounding box center [364, 242] width 17 height 17
radio input "true"
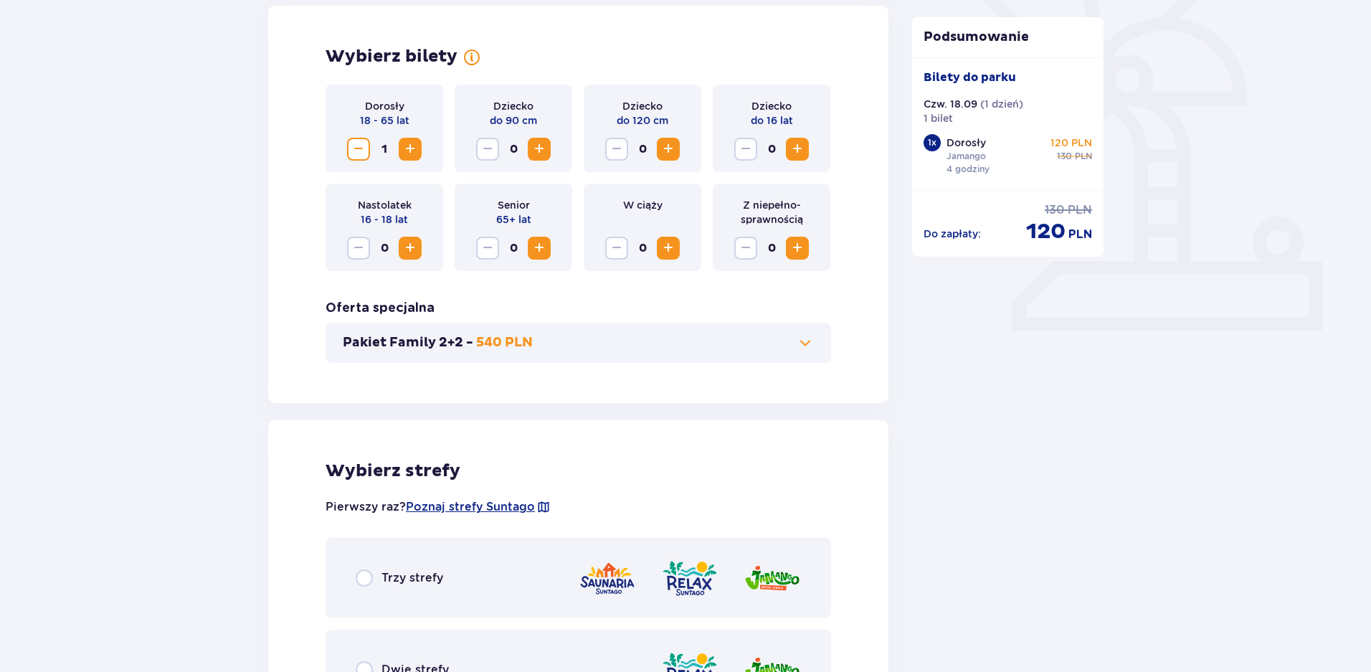
scroll to position [409, 0]
